Goal: Task Accomplishment & Management: Manage account settings

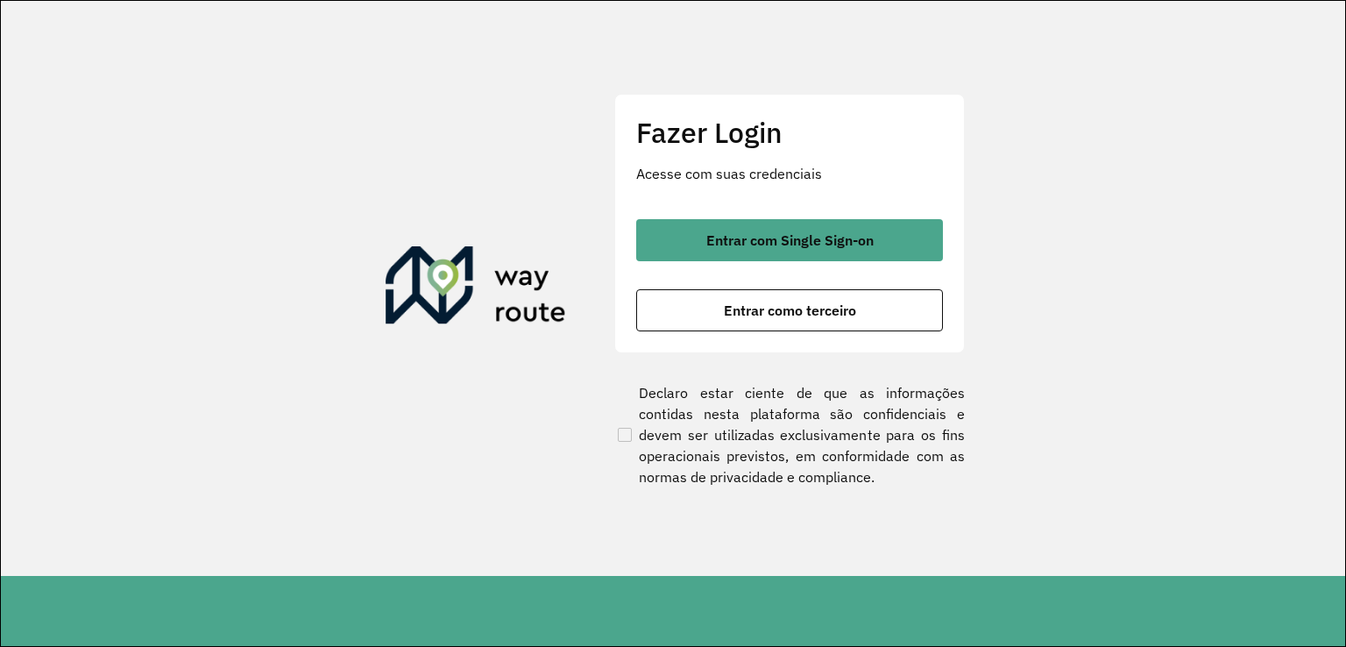
click at [820, 330] on div "Fazer Login Acesse com suas credenciais Entrar com Single Sign-on Entrar como t…" at bounding box center [789, 223] width 351 height 259
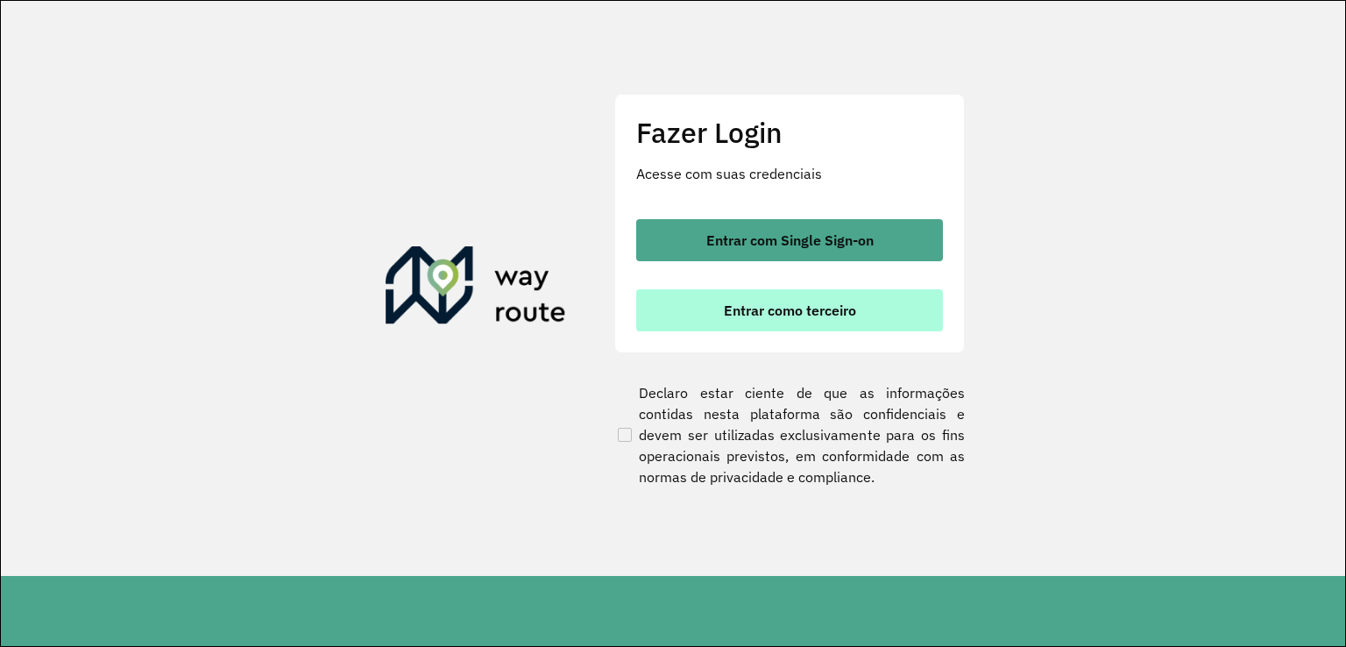
click at [822, 327] on button "Entrar como terceiro" at bounding box center [789, 310] width 307 height 42
click at [808, 294] on button "Entrar como terceiro" at bounding box center [789, 310] width 307 height 42
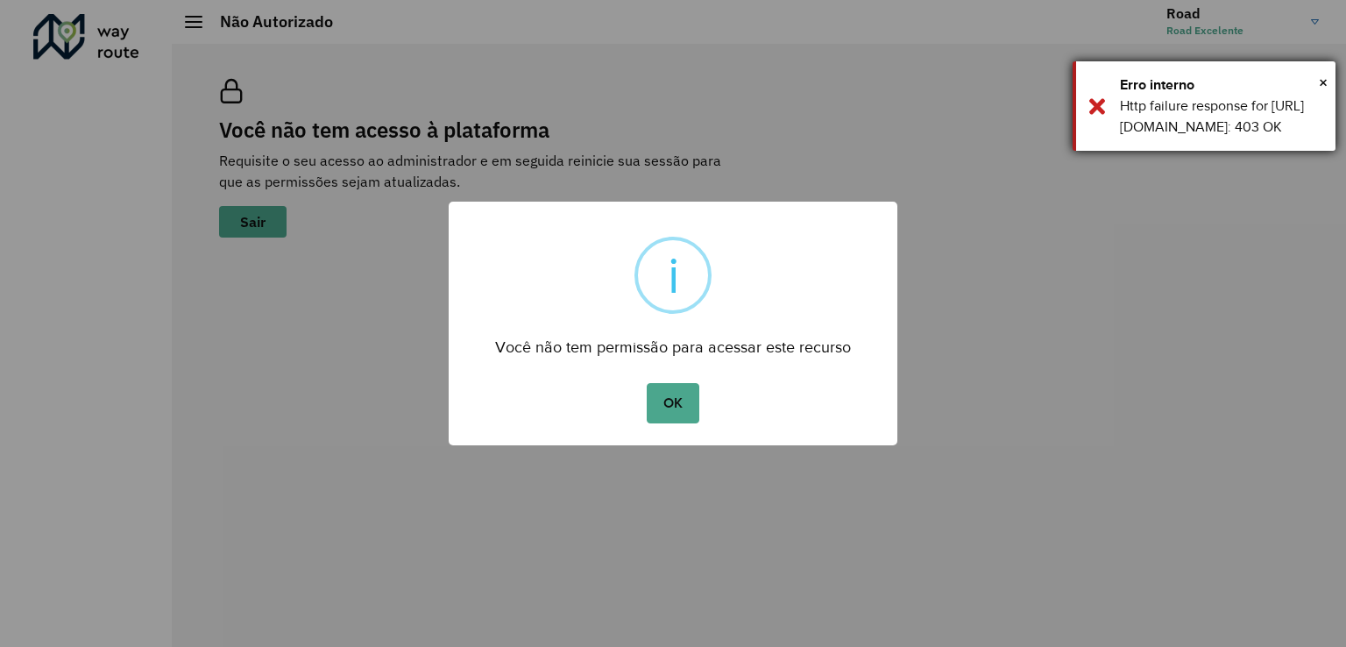
drag, startPoint x: 680, startPoint y: 397, endPoint x: 1130, endPoint y: 144, distance: 516.8
click at [696, 385] on button "OK" at bounding box center [673, 403] width 52 height 40
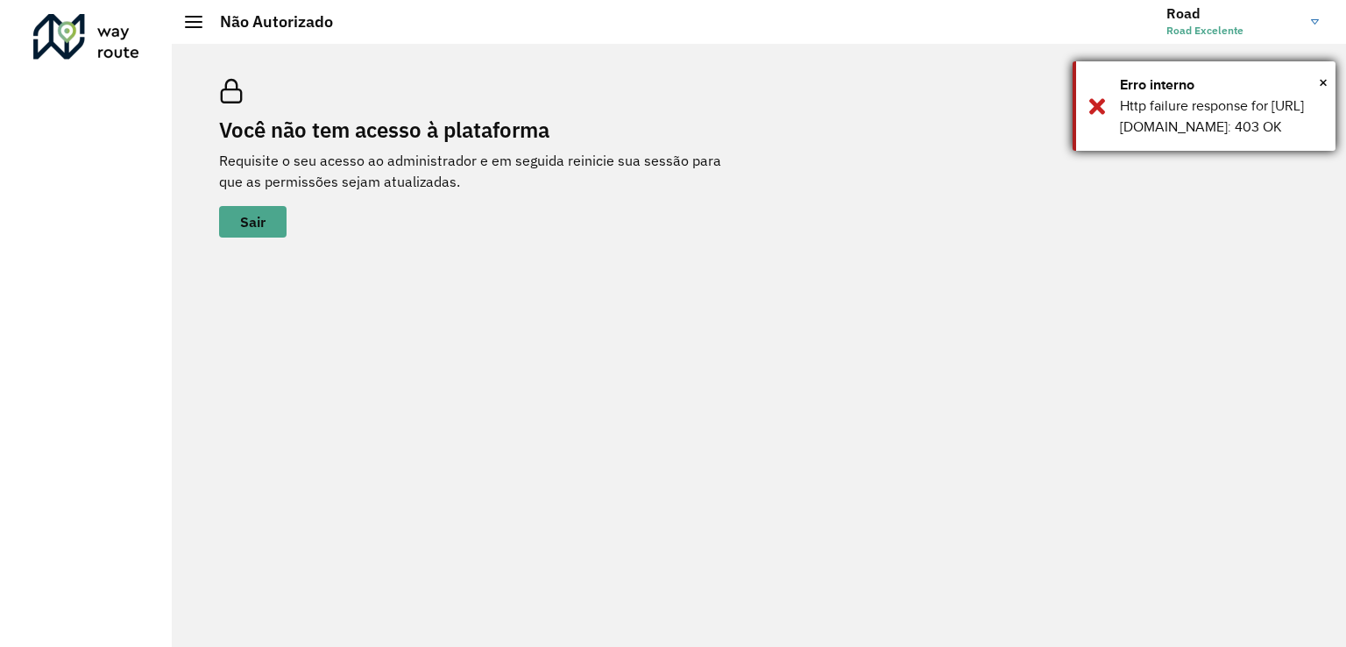
click at [1174, 115] on div "Http failure response for [URL][DOMAIN_NAME]: 403 OK" at bounding box center [1221, 117] width 202 height 42
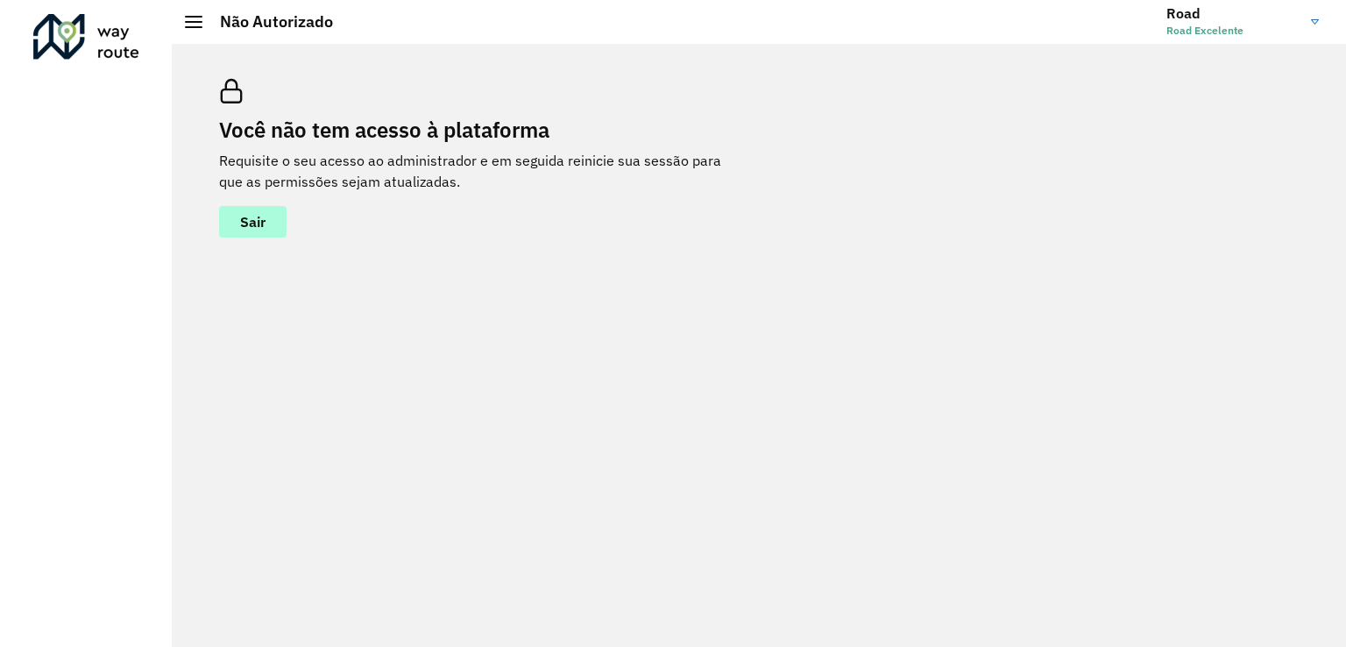
click at [225, 216] on button "Sair" at bounding box center [252, 222] width 67 height 32
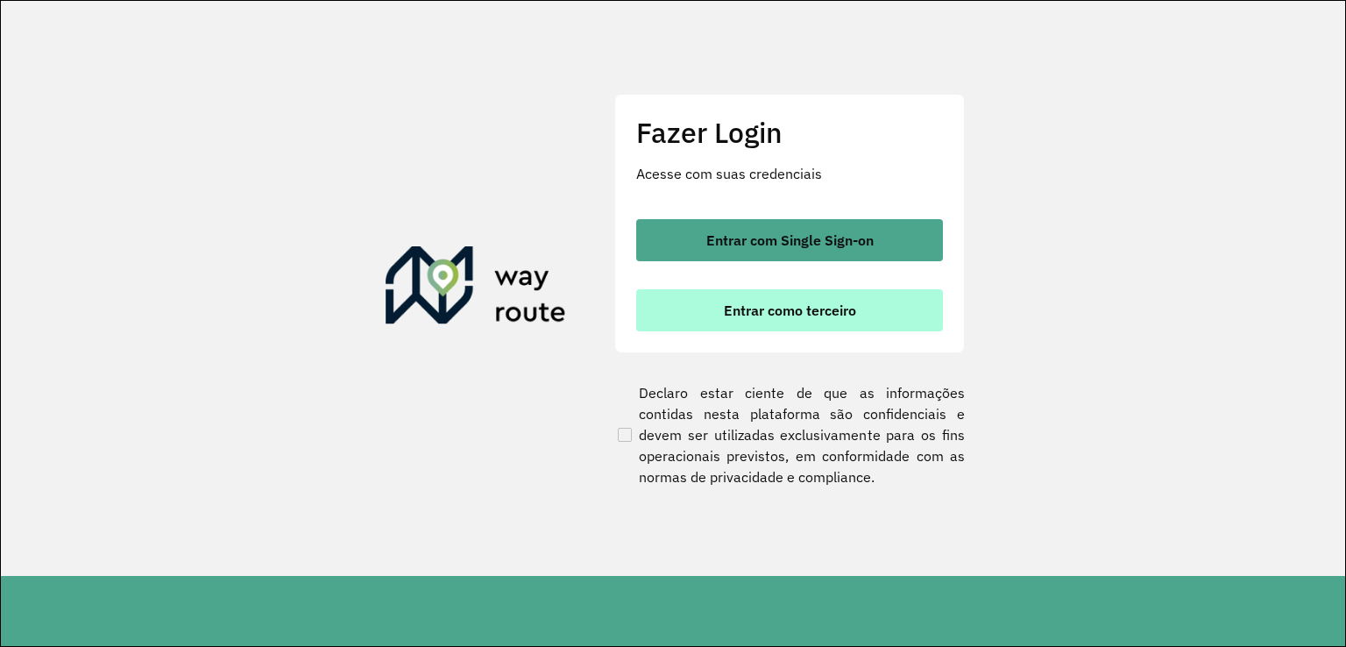
click at [802, 299] on button "Entrar como terceiro" at bounding box center [789, 310] width 307 height 42
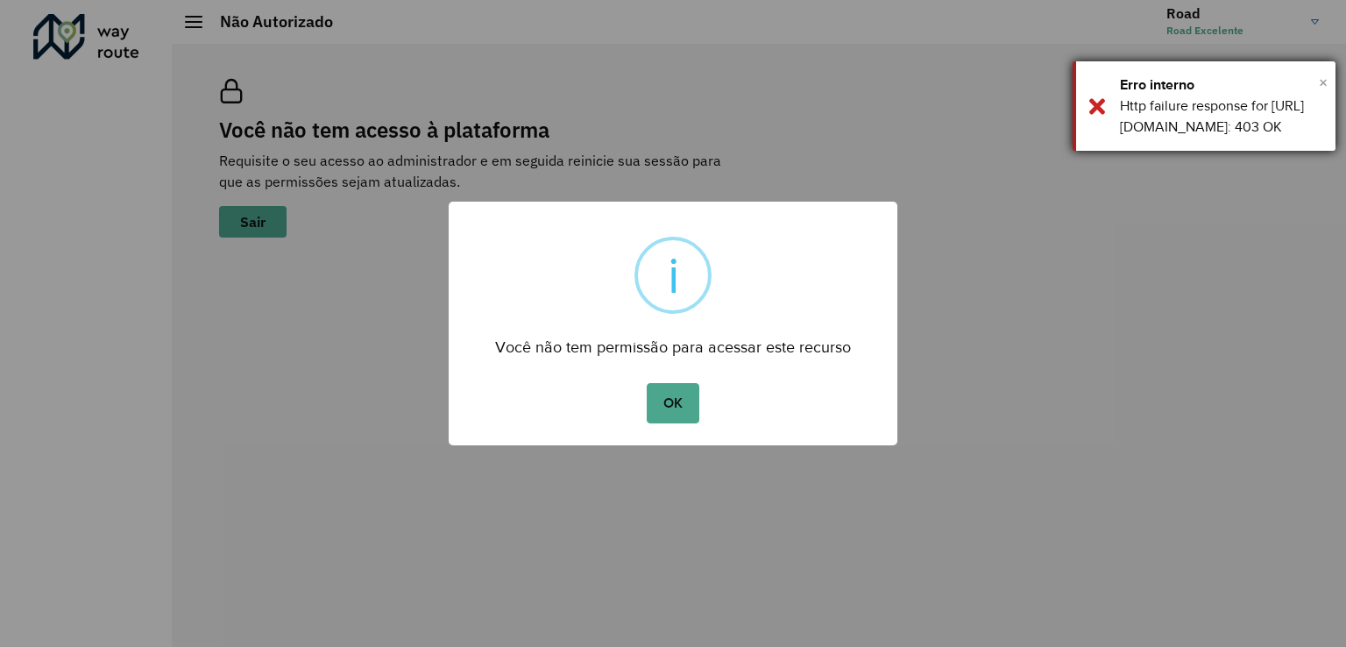
click at [1321, 78] on span "×" at bounding box center [1323, 82] width 9 height 26
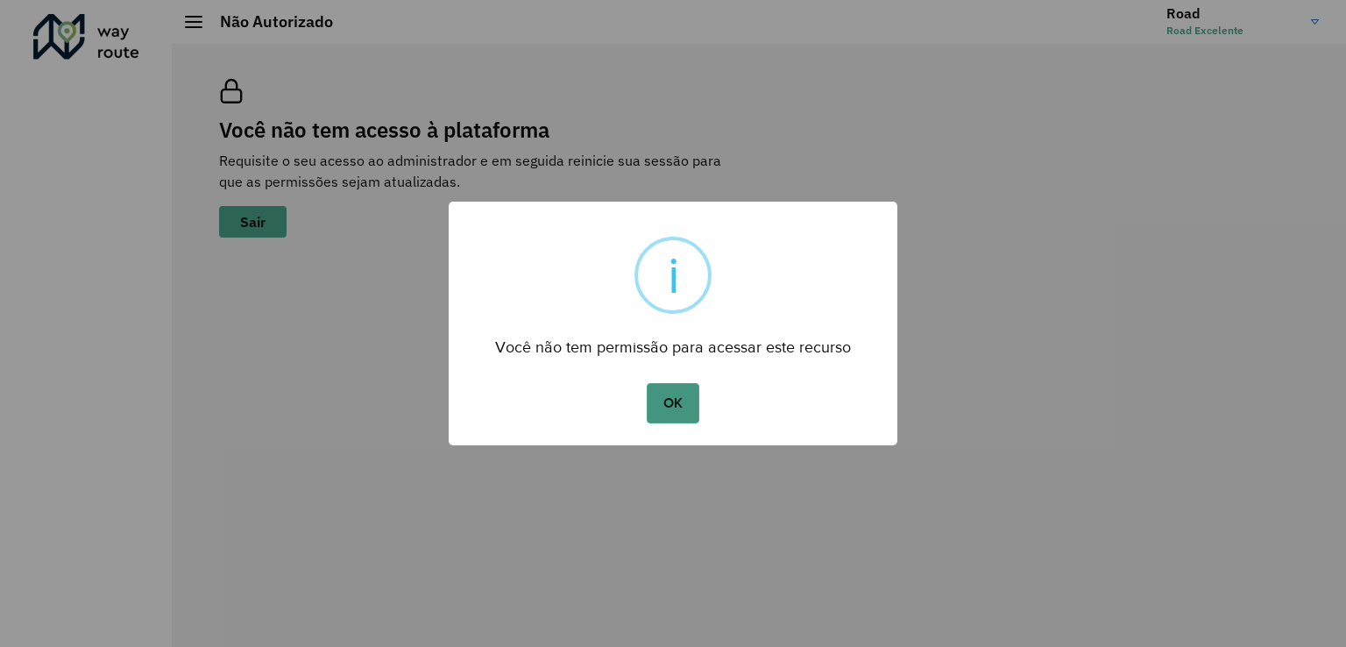
click at [663, 409] on button "OK" at bounding box center [673, 403] width 52 height 40
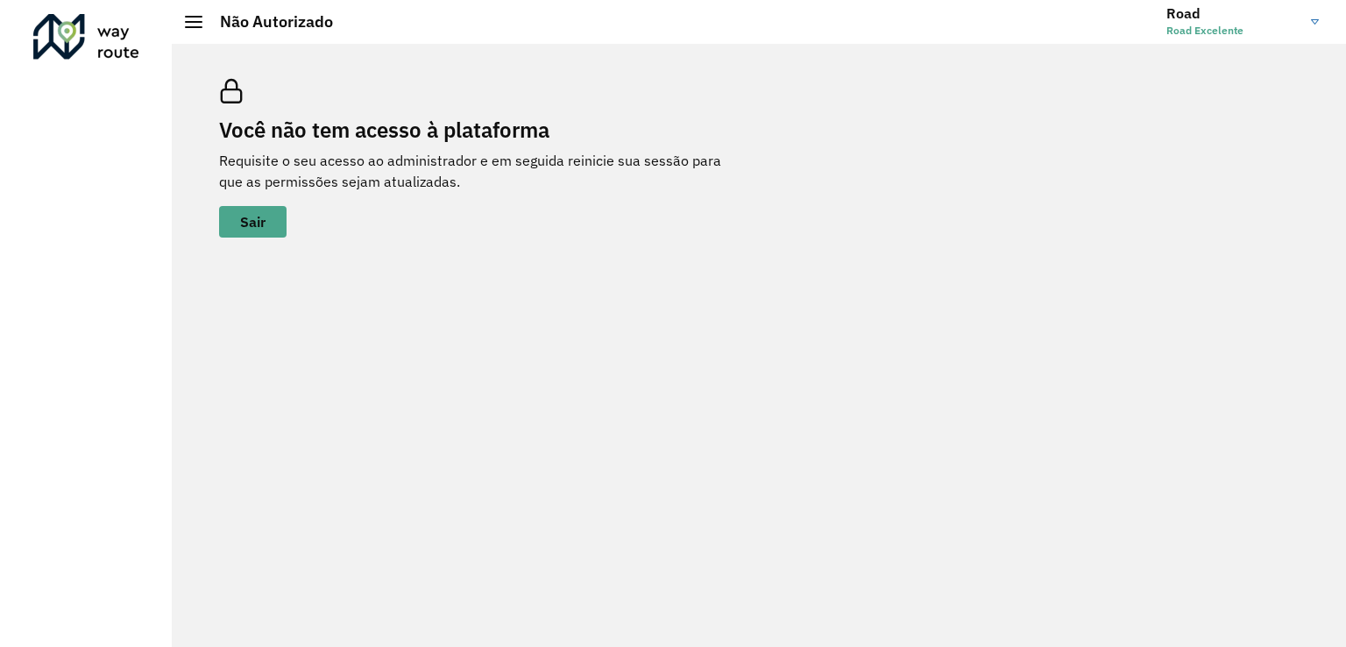
click at [1318, 19] on img at bounding box center [1315, 21] width 8 height 5
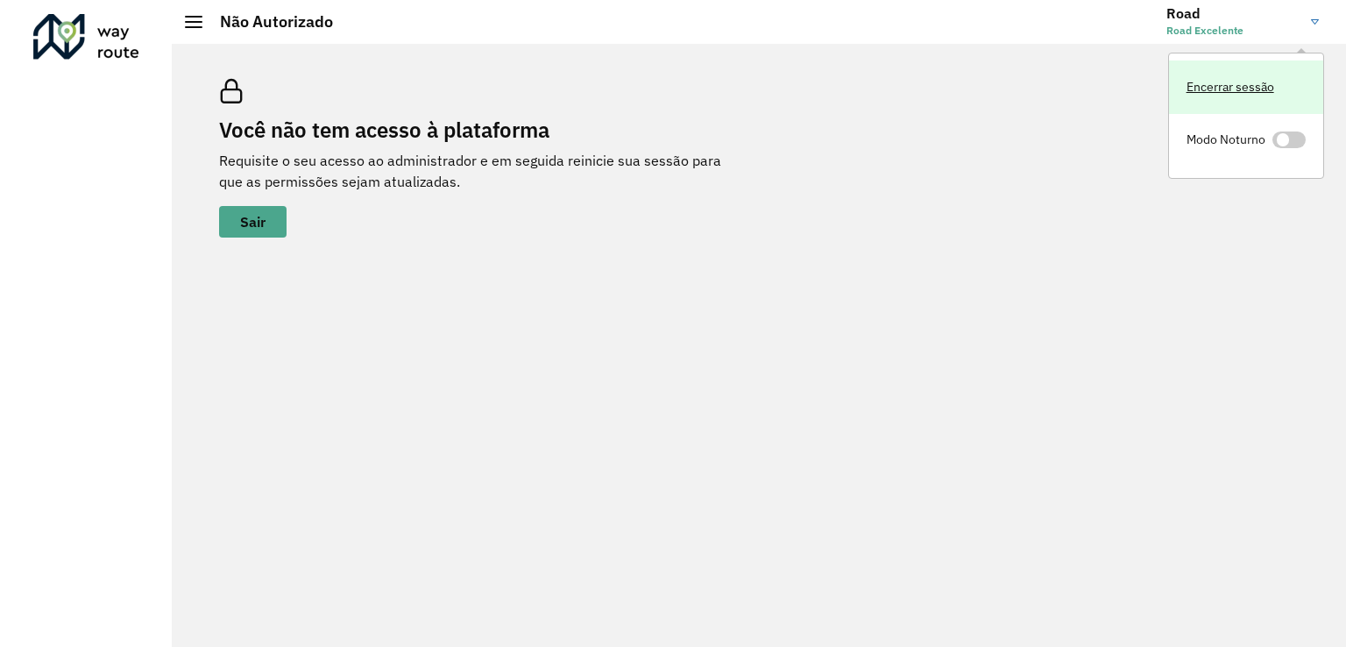
drag, startPoint x: 1237, startPoint y: 89, endPoint x: 954, endPoint y: 249, distance: 324.9
click at [1237, 90] on link "Encerrar sessão" at bounding box center [1246, 86] width 154 height 53
